Goal: Task Accomplishment & Management: Manage account settings

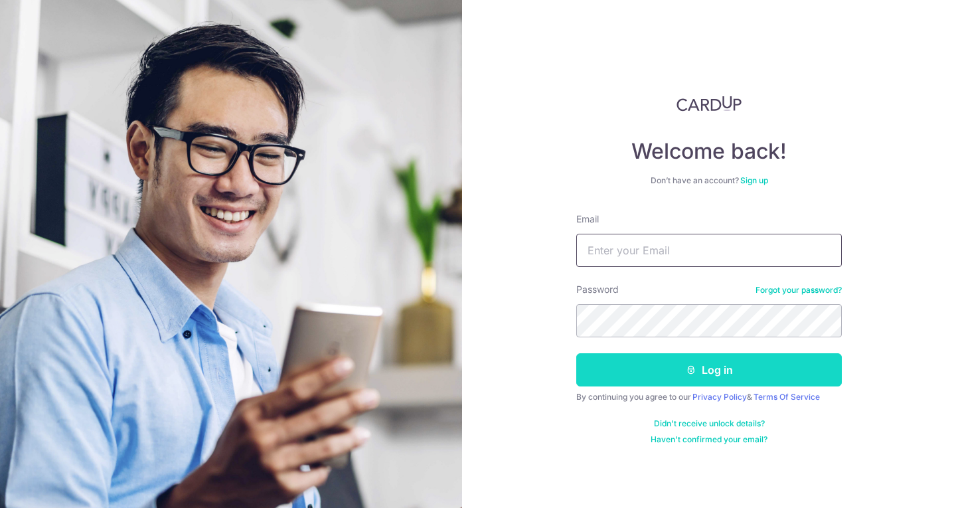
type input "[EMAIL_ADDRESS][DOMAIN_NAME]"
click at [670, 368] on button "Log in" at bounding box center [709, 369] width 266 height 33
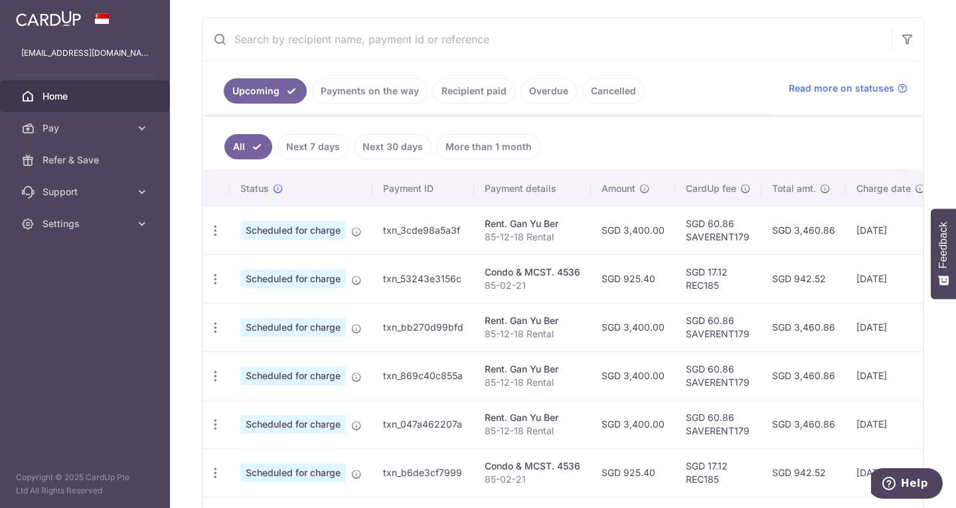
scroll to position [237, 0]
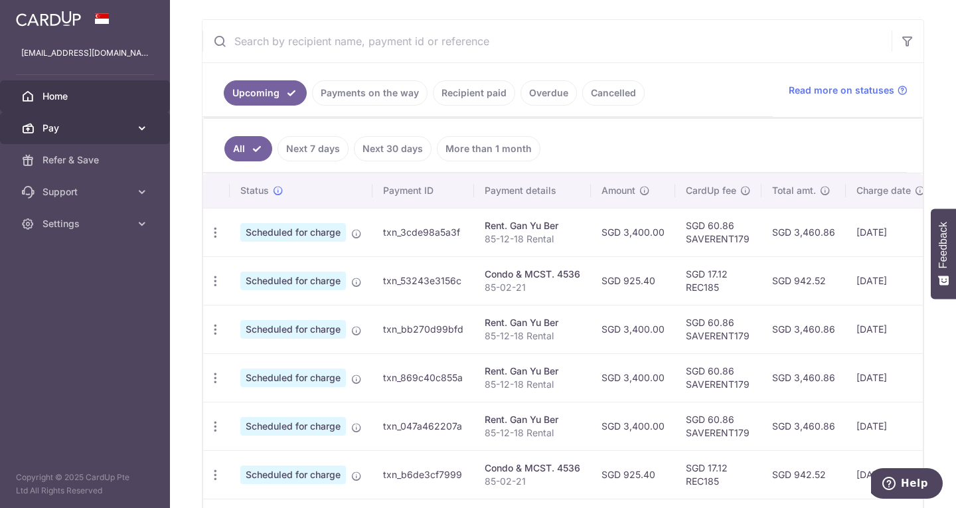
click at [131, 124] on link "Pay" at bounding box center [85, 128] width 170 height 32
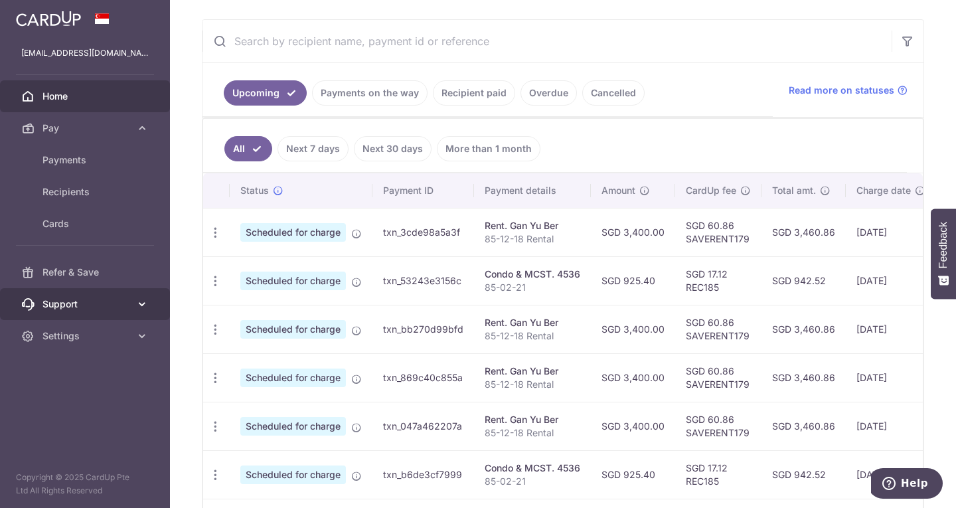
click at [86, 303] on span "Support" at bounding box center [86, 303] width 88 height 13
click at [216, 278] on icon "button" at bounding box center [215, 281] width 14 height 14
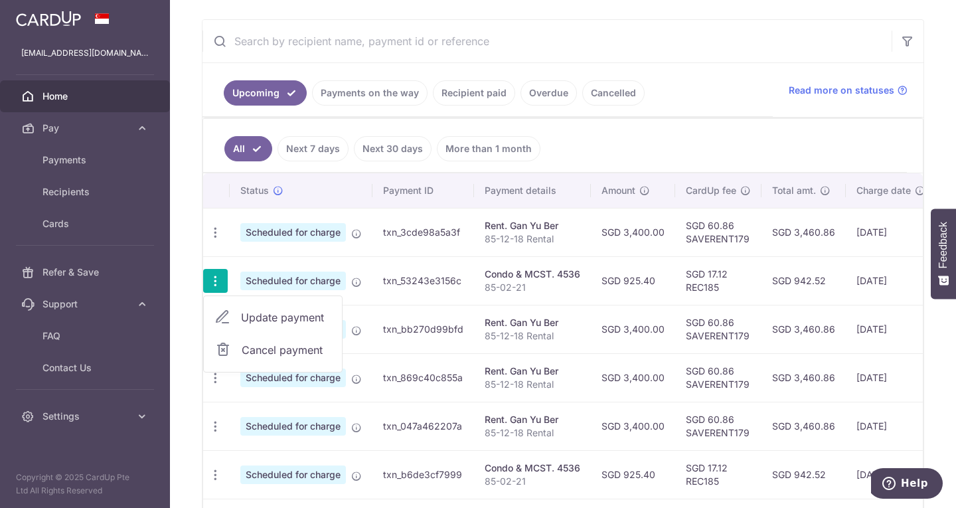
click at [261, 315] on span "Update payment" at bounding box center [286, 317] width 90 height 16
radio input "true"
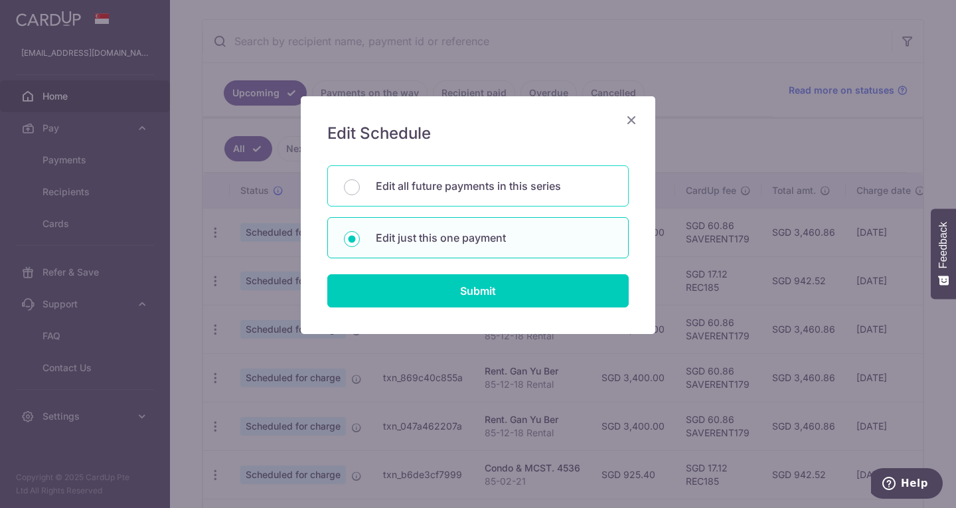
click at [484, 194] on div "Edit all future payments in this series" at bounding box center [477, 185] width 301 height 41
radio input "true"
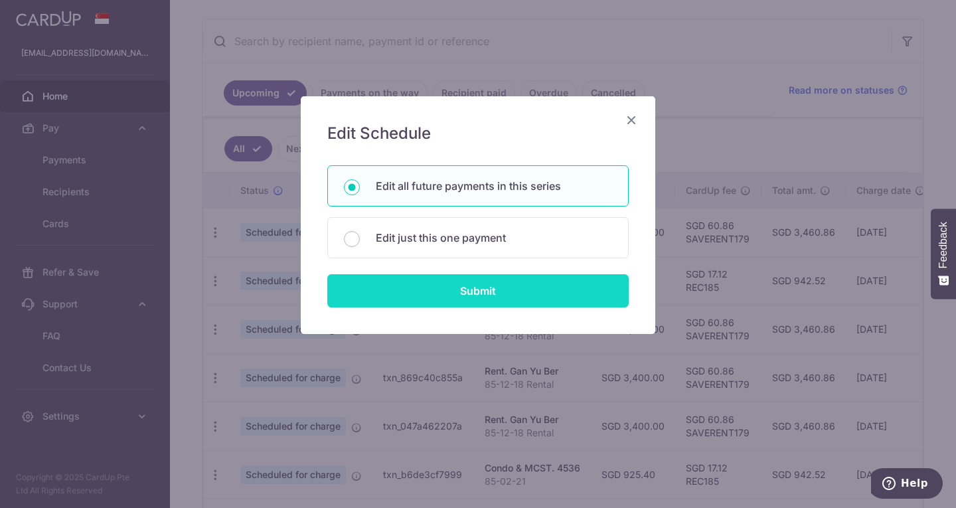
click at [475, 285] on input "Submit" at bounding box center [477, 290] width 301 height 33
radio input "true"
type input "925.40"
type input "85-02-21"
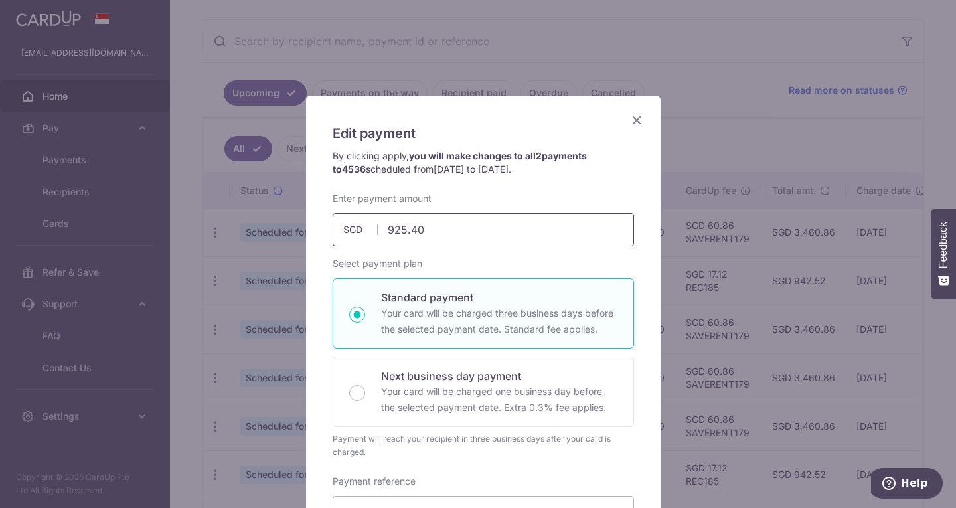
click at [434, 233] on input "925.40" at bounding box center [483, 229] width 301 height 33
type input "990.61"
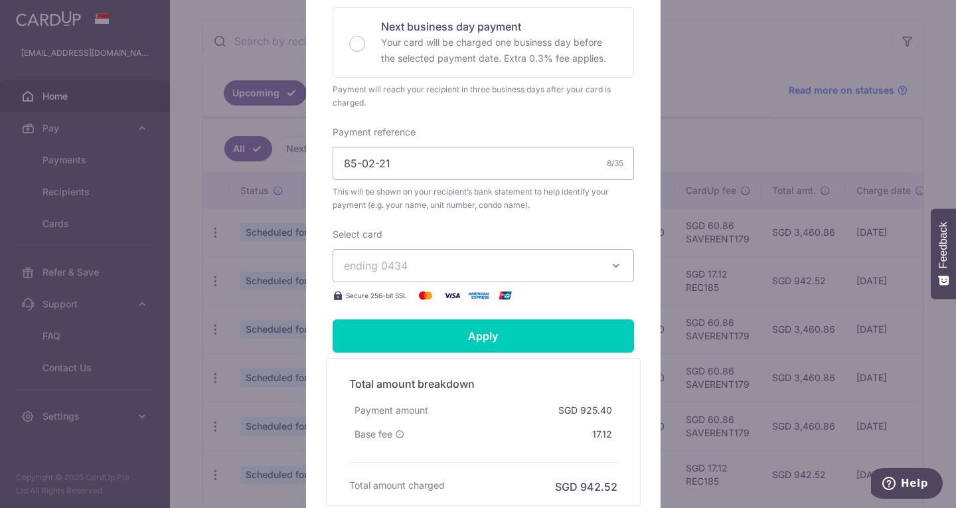
scroll to position [489, 0]
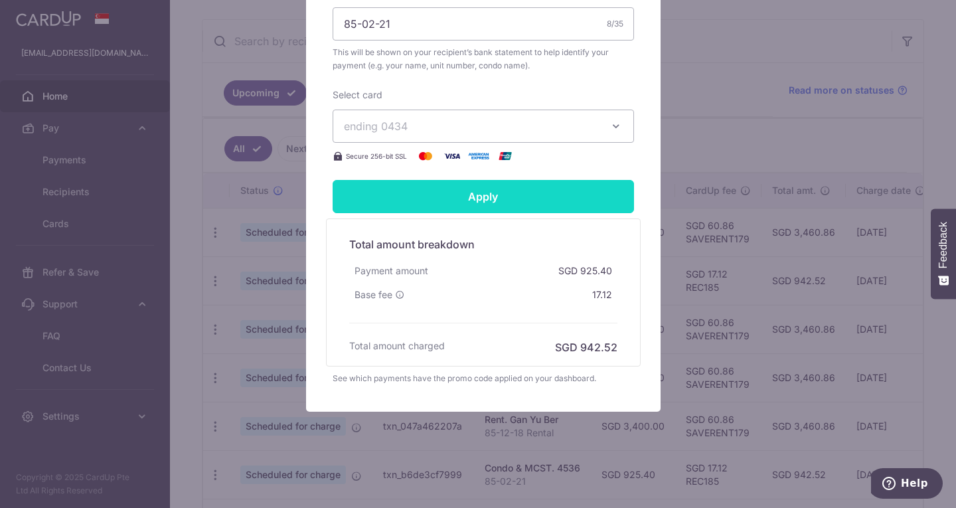
click at [493, 195] on input "Apply" at bounding box center [483, 196] width 301 height 33
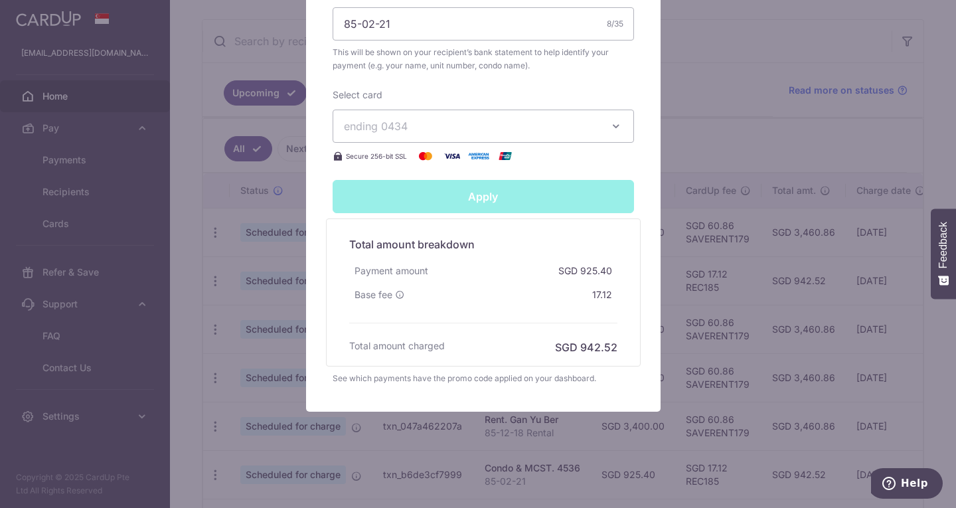
type input "Successfully Applied"
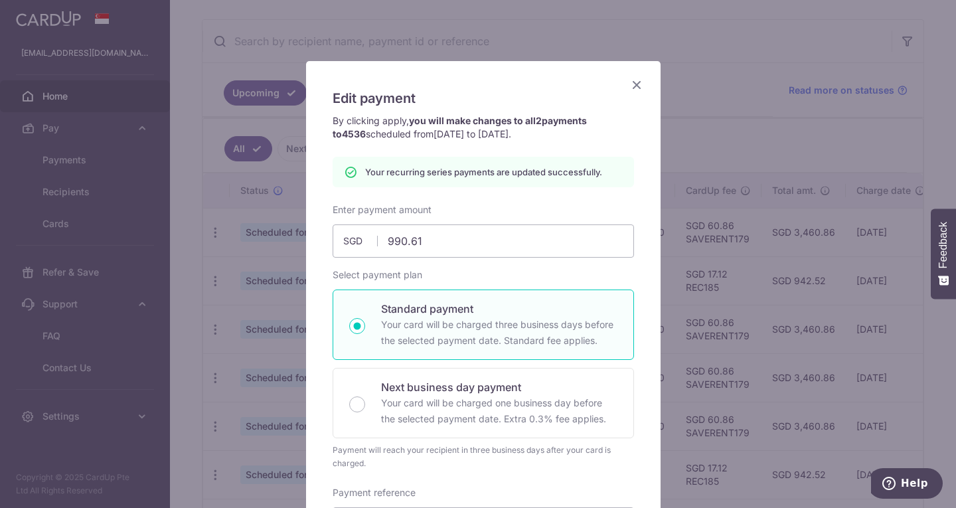
scroll to position [0, 0]
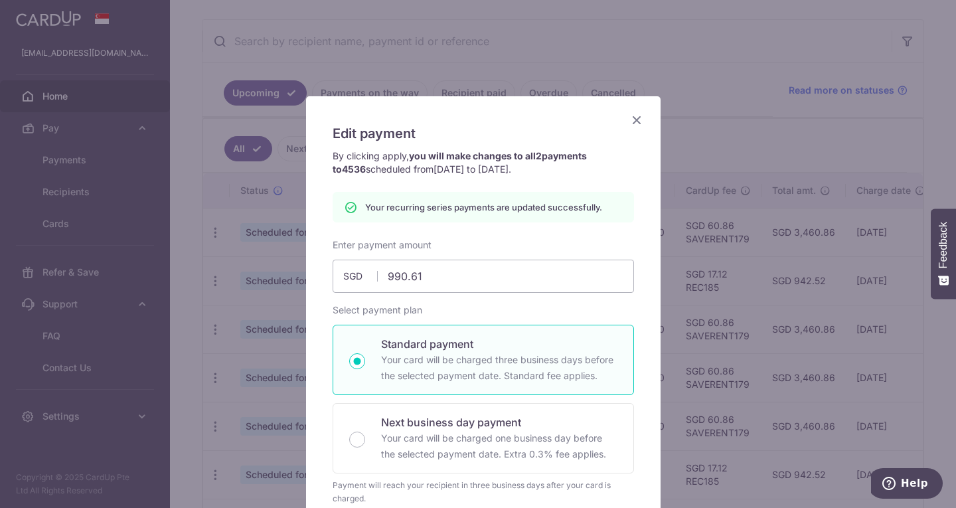
click at [631, 114] on icon "Close" at bounding box center [637, 120] width 16 height 17
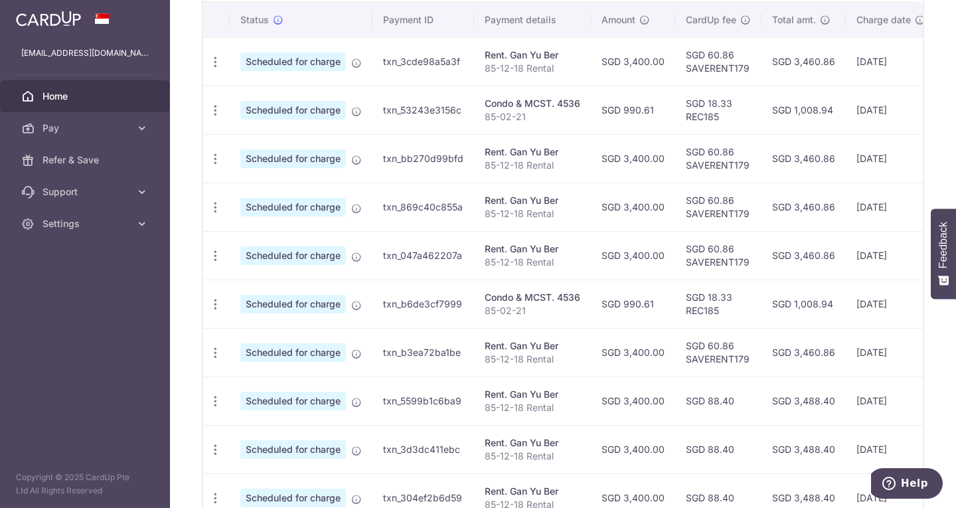
scroll to position [407, 0]
click at [645, 210] on td "SGD 3,400.00" at bounding box center [633, 207] width 84 height 48
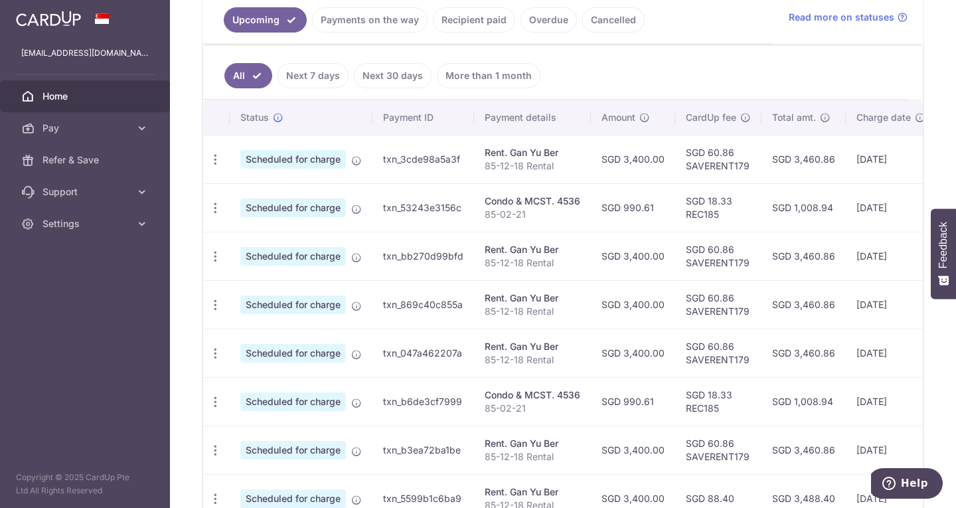
scroll to position [306, 0]
